Goal: Task Accomplishment & Management: Manage account settings

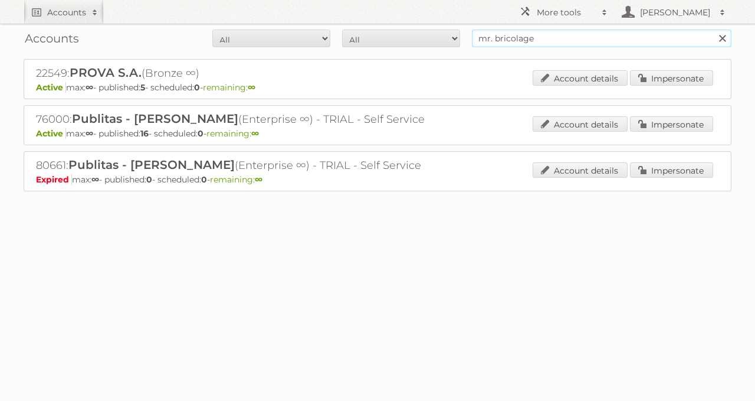
click at [523, 38] on input "mr. bricolage" at bounding box center [602, 38] width 260 height 18
type input "alvo"
click at [713, 29] on input "Search" at bounding box center [722, 38] width 18 height 18
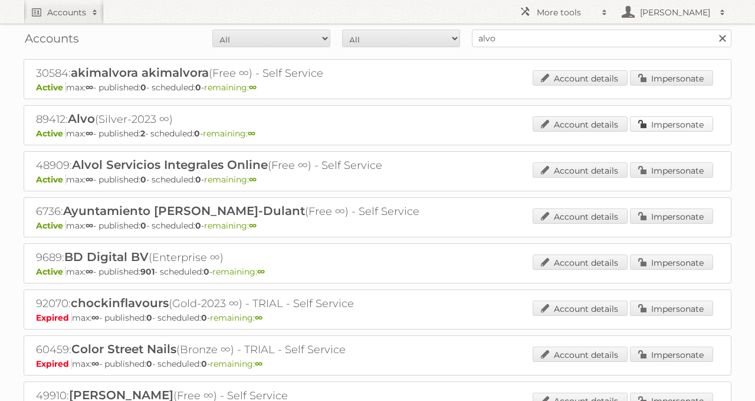
click at [669, 117] on link "Impersonate" at bounding box center [671, 123] width 83 height 15
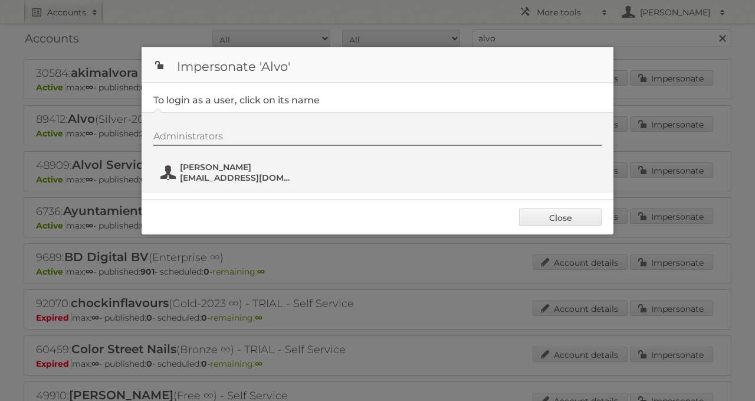
click at [182, 172] on span "cg@pubmarket.be" at bounding box center [237, 177] width 114 height 11
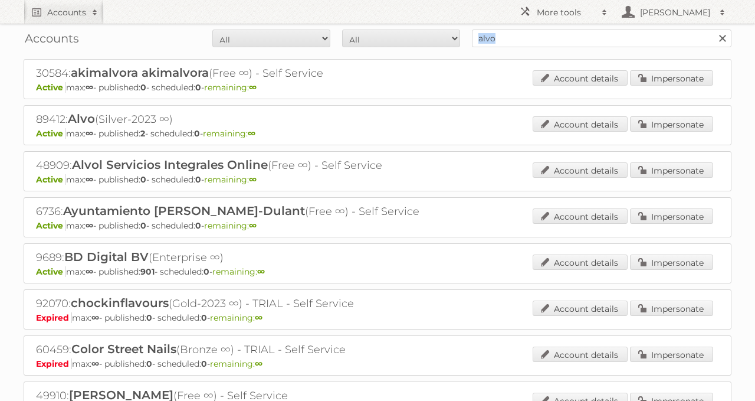
click at [475, 41] on div "Accounts All Active Expired Pending All Paid Trials Self service alvo Search" at bounding box center [378, 38] width 708 height 29
click at [595, 42] on input "alvo" at bounding box center [602, 38] width 260 height 18
type input "a"
type input "delhaize"
click at [713, 29] on input "Search" at bounding box center [722, 38] width 18 height 18
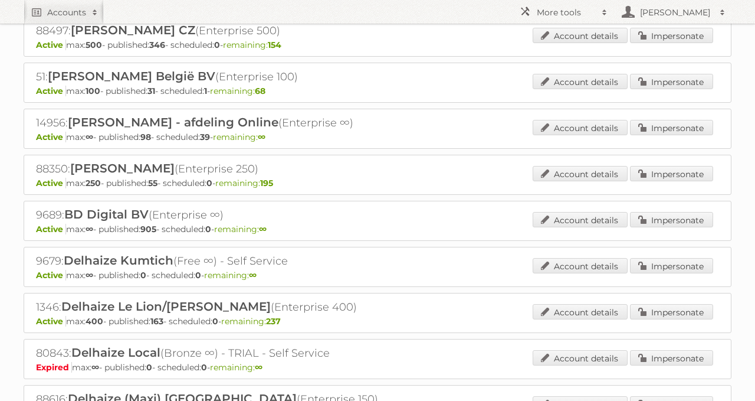
scroll to position [133, 0]
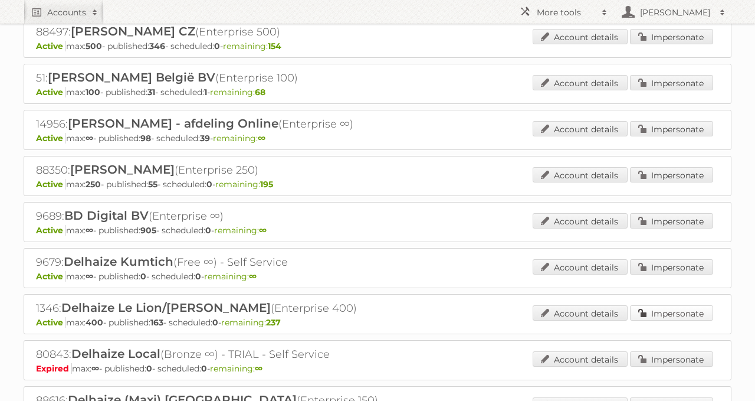
click at [669, 311] on link "Impersonate" at bounding box center [671, 312] width 83 height 15
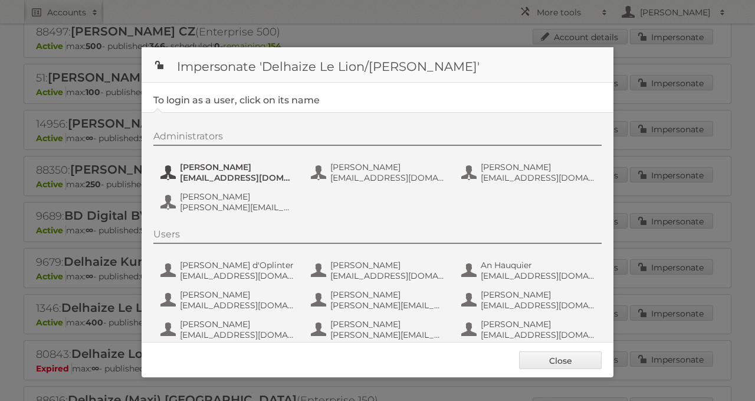
click at [232, 177] on span "cvicenteruiz@delhaize.be" at bounding box center [237, 177] width 114 height 11
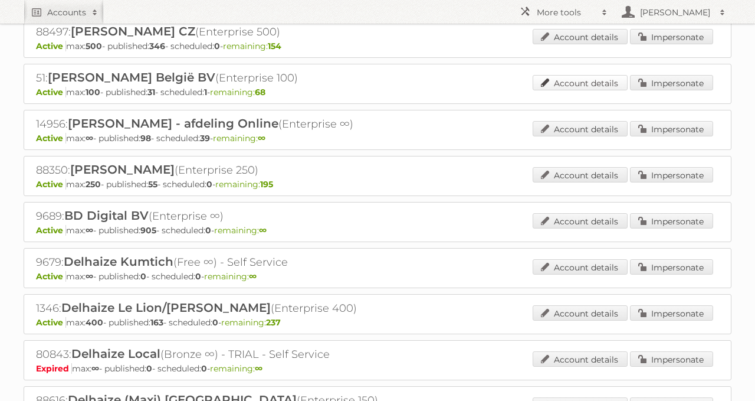
scroll to position [0, 0]
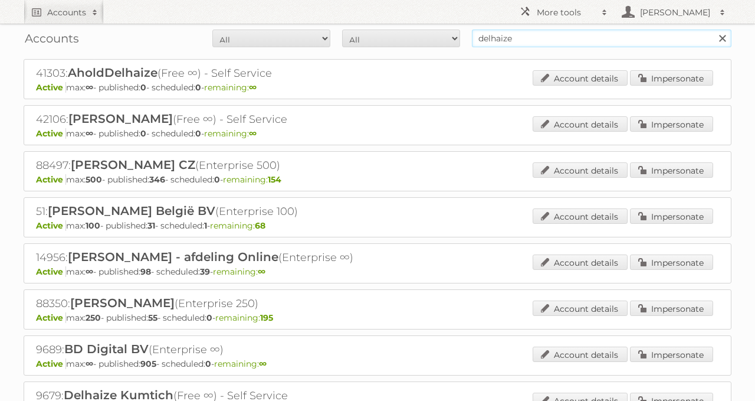
click at [532, 42] on input "delhaize" at bounding box center [602, 38] width 260 height 18
type input "leen bakker"
click at [713, 29] on input "Search" at bounding box center [722, 38] width 18 height 18
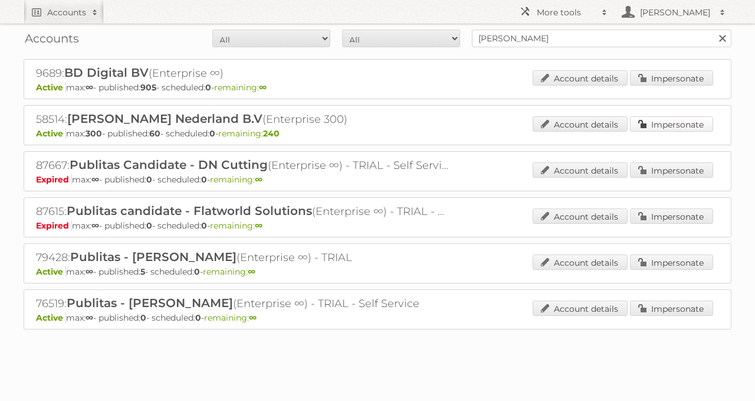
click at [670, 119] on link "Impersonate" at bounding box center [671, 123] width 83 height 15
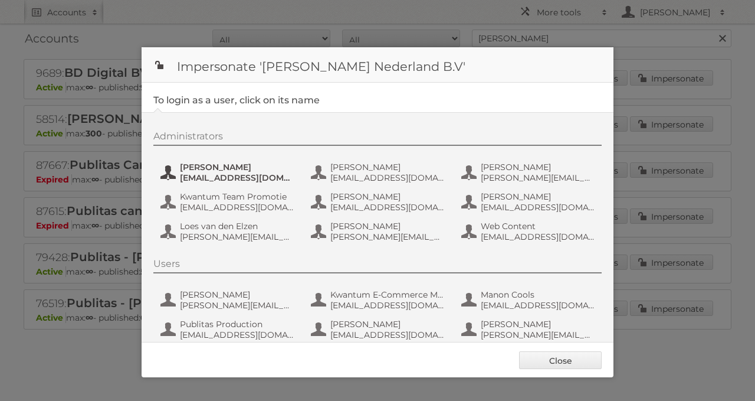
click at [187, 173] on span "[EMAIL_ADDRESS][DOMAIN_NAME]" at bounding box center [237, 177] width 114 height 11
